Goal: Task Accomplishment & Management: Manage account settings

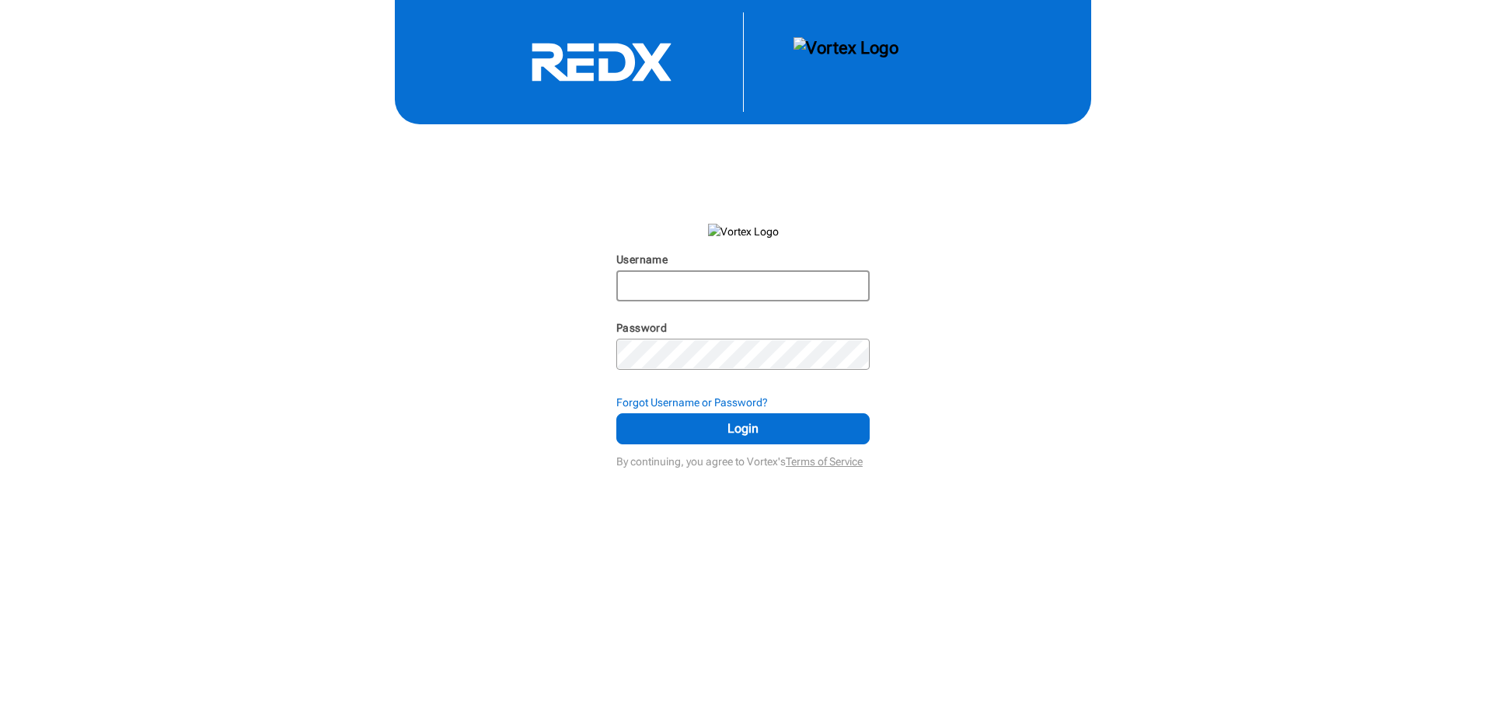
click at [660, 288] on input "Username" at bounding box center [743, 286] width 250 height 28
type input "[PERSON_NAME][EMAIL_ADDRESS][DOMAIN_NAME]"
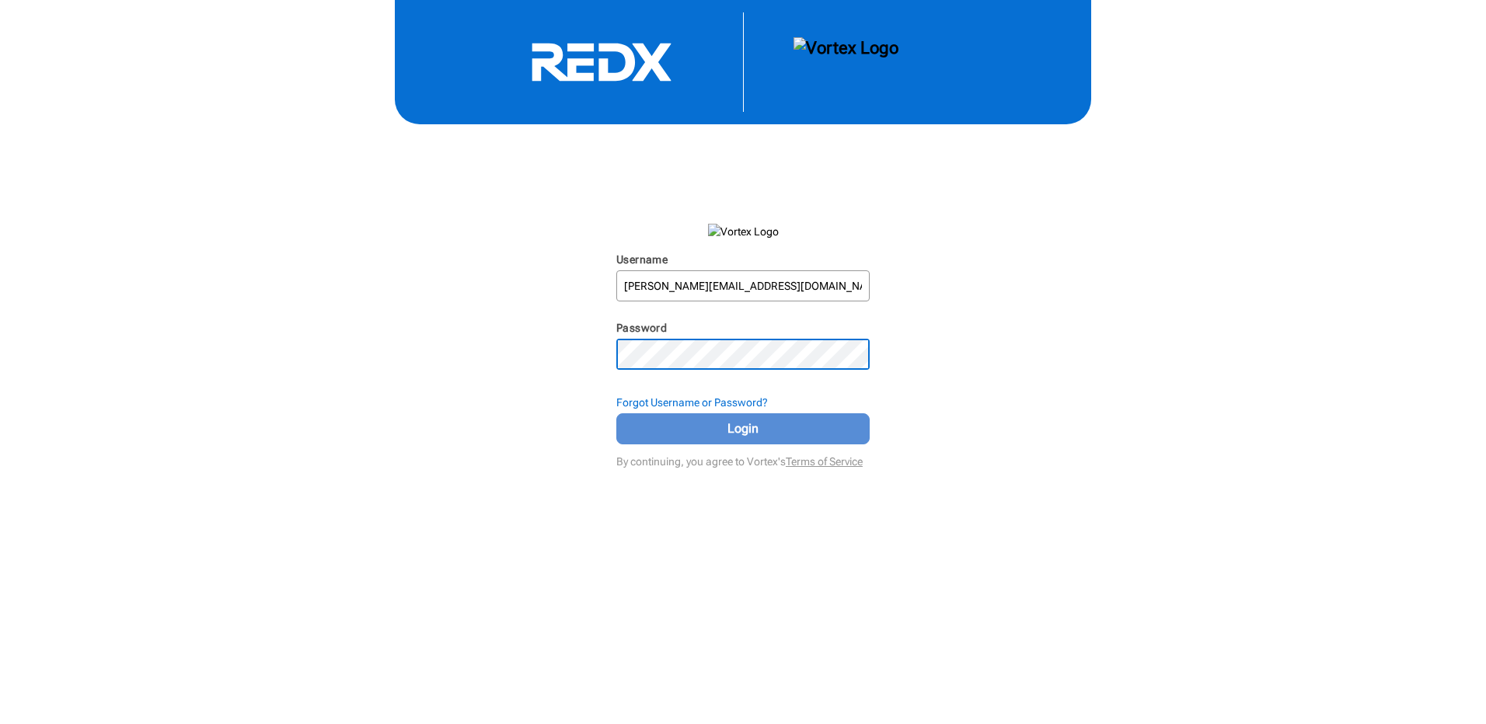
click at [772, 432] on span "Login" at bounding box center [743, 429] width 215 height 19
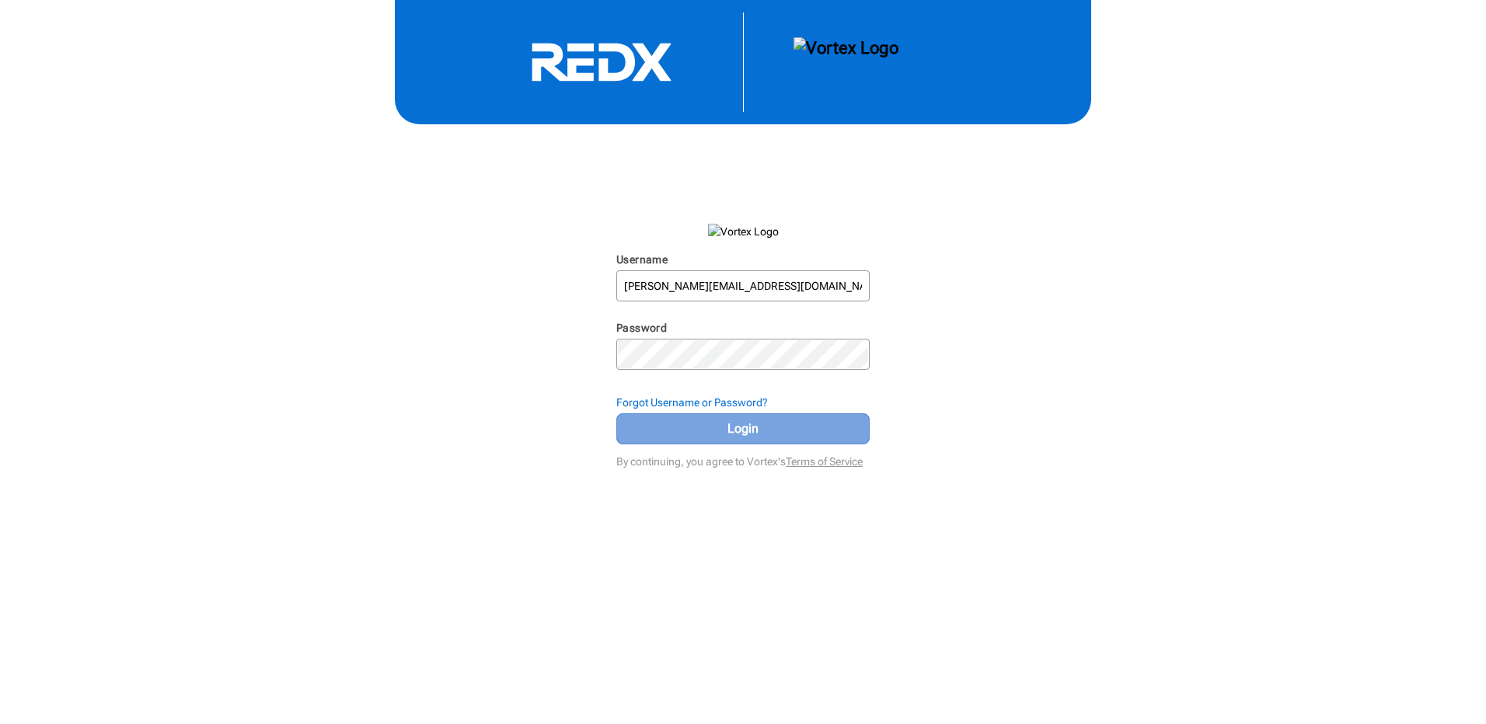
click at [720, 429] on span "Login" at bounding box center [743, 429] width 215 height 19
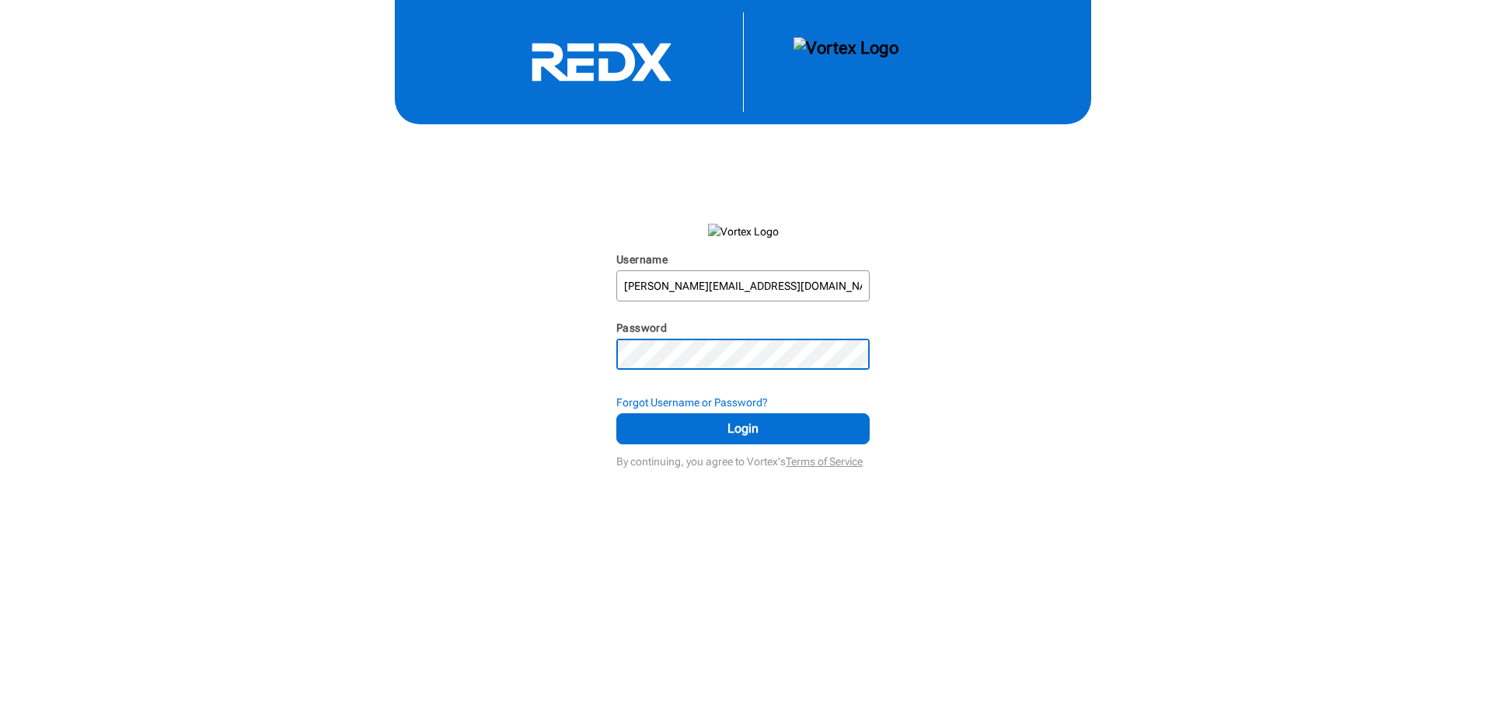
click at [563, 359] on div "Username [PERSON_NAME][EMAIL_ADDRESS][DOMAIN_NAME] N/A Password N/A Forgot User…" at bounding box center [743, 236] width 1486 height 473
click at [668, 421] on span "Login" at bounding box center [743, 429] width 215 height 19
